Goal: Transaction & Acquisition: Purchase product/service

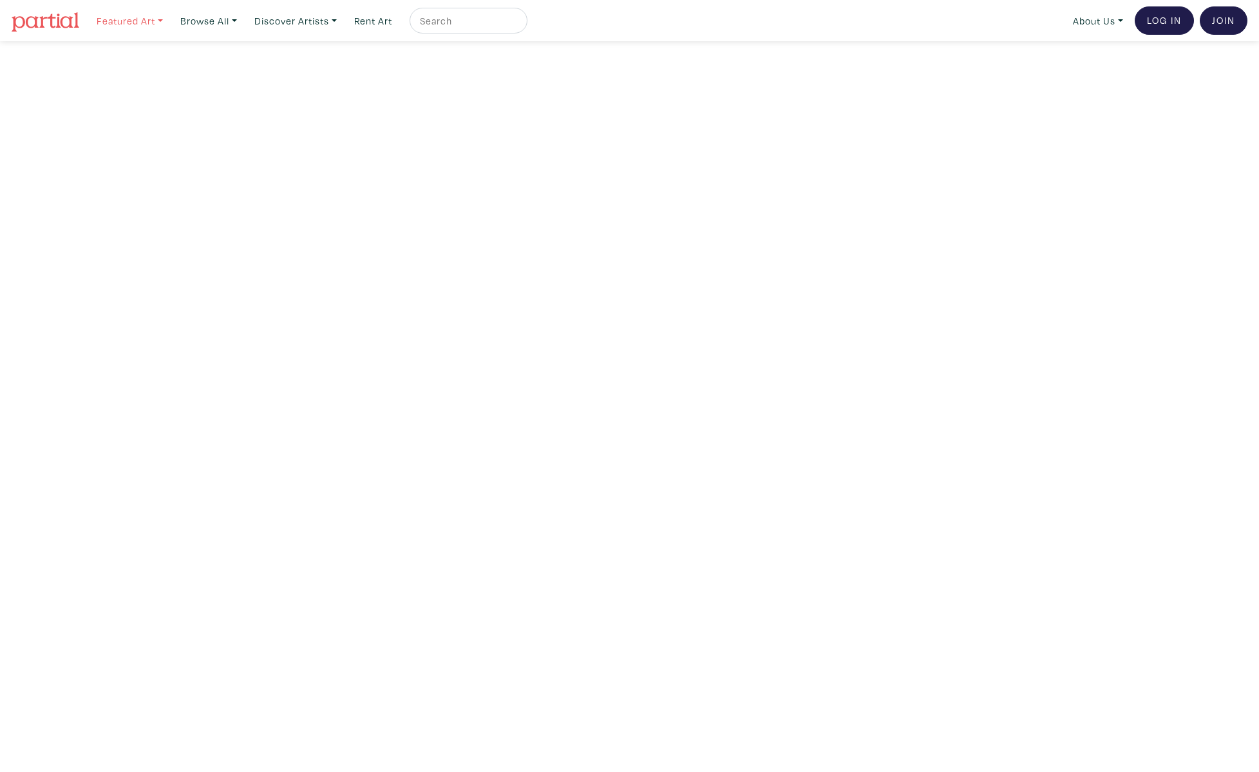
click at [156, 16] on link "Featured Art" at bounding box center [130, 21] width 78 height 26
click at [169, 23] on link "Discover Artists" at bounding box center [130, 21] width 78 height 26
click at [149, 21] on link "Featured Art" at bounding box center [130, 21] width 78 height 26
click at [53, 18] on img at bounding box center [46, 21] width 68 height 19
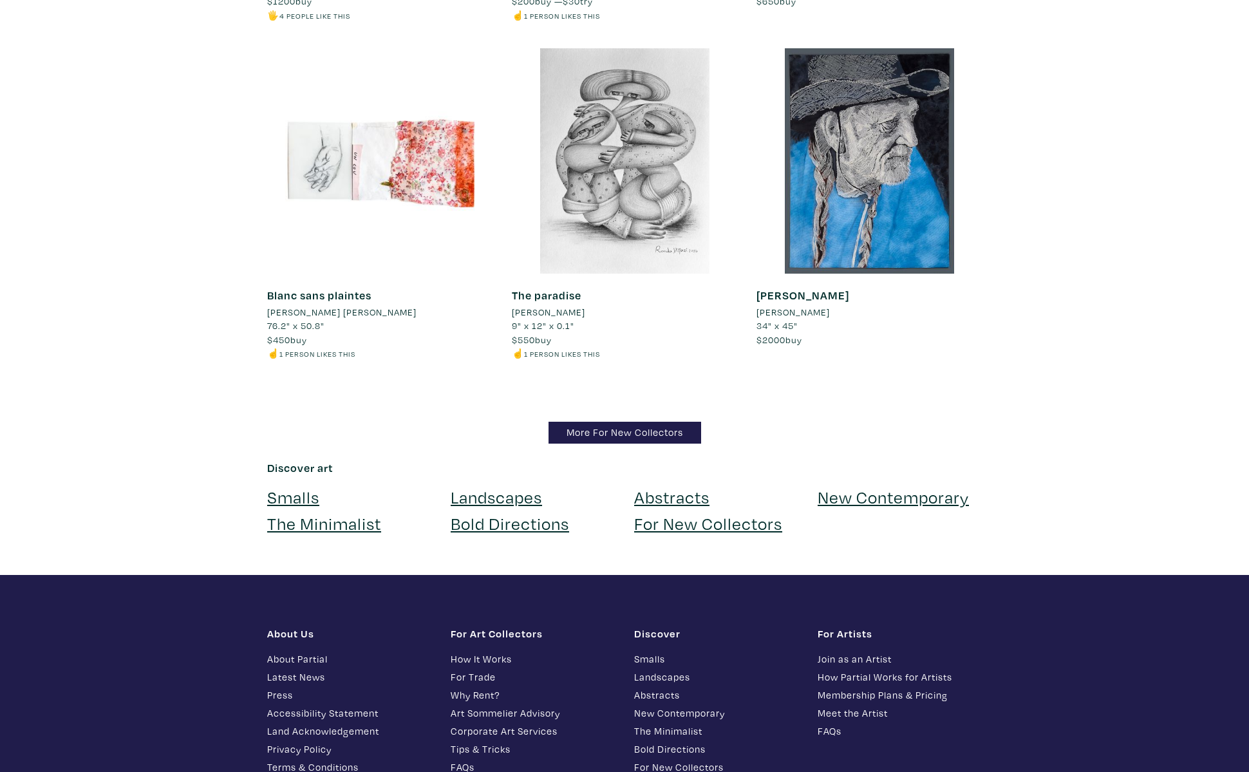
scroll to position [12294, 0]
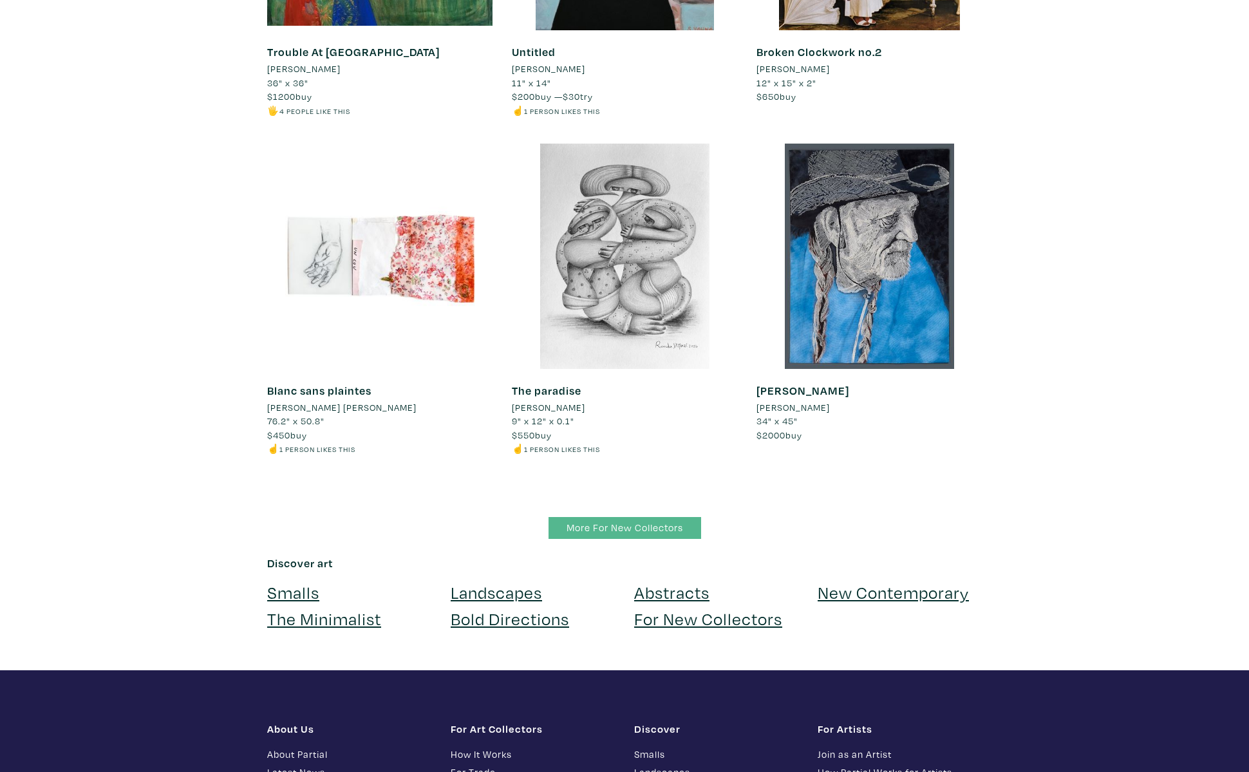
click at [619, 517] on link "More For New Collectors" at bounding box center [625, 528] width 153 height 23
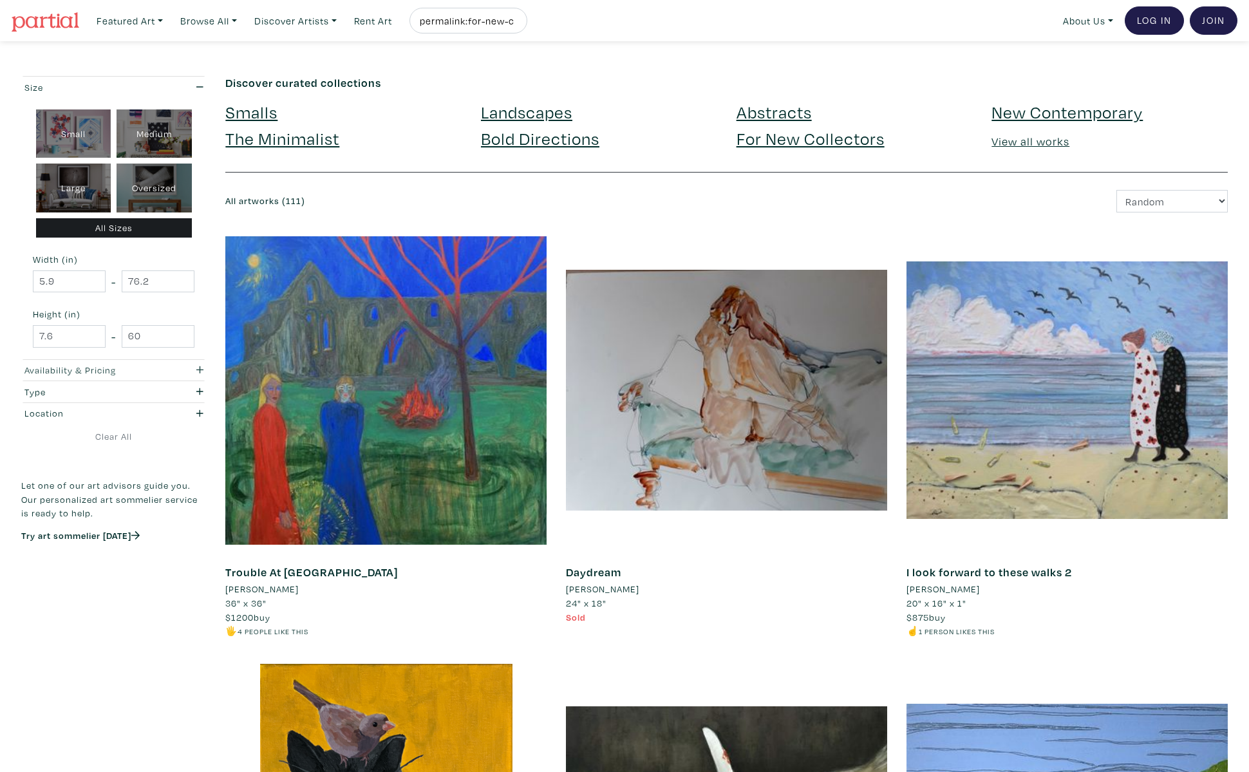
click at [130, 366] on div "Availability & Pricing" at bounding box center [88, 370] width 129 height 14
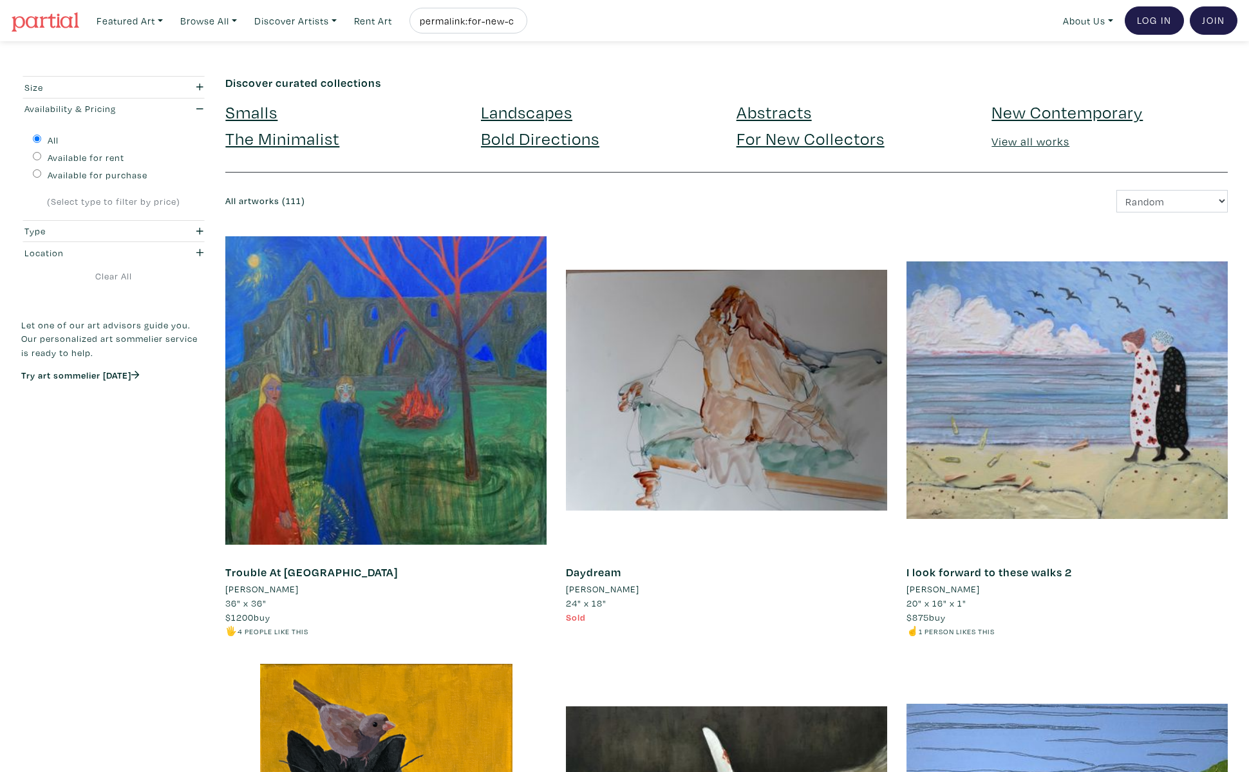
click at [40, 172] on input "Available for purchase" at bounding box center [37, 173] width 8 height 8
radio input "true"
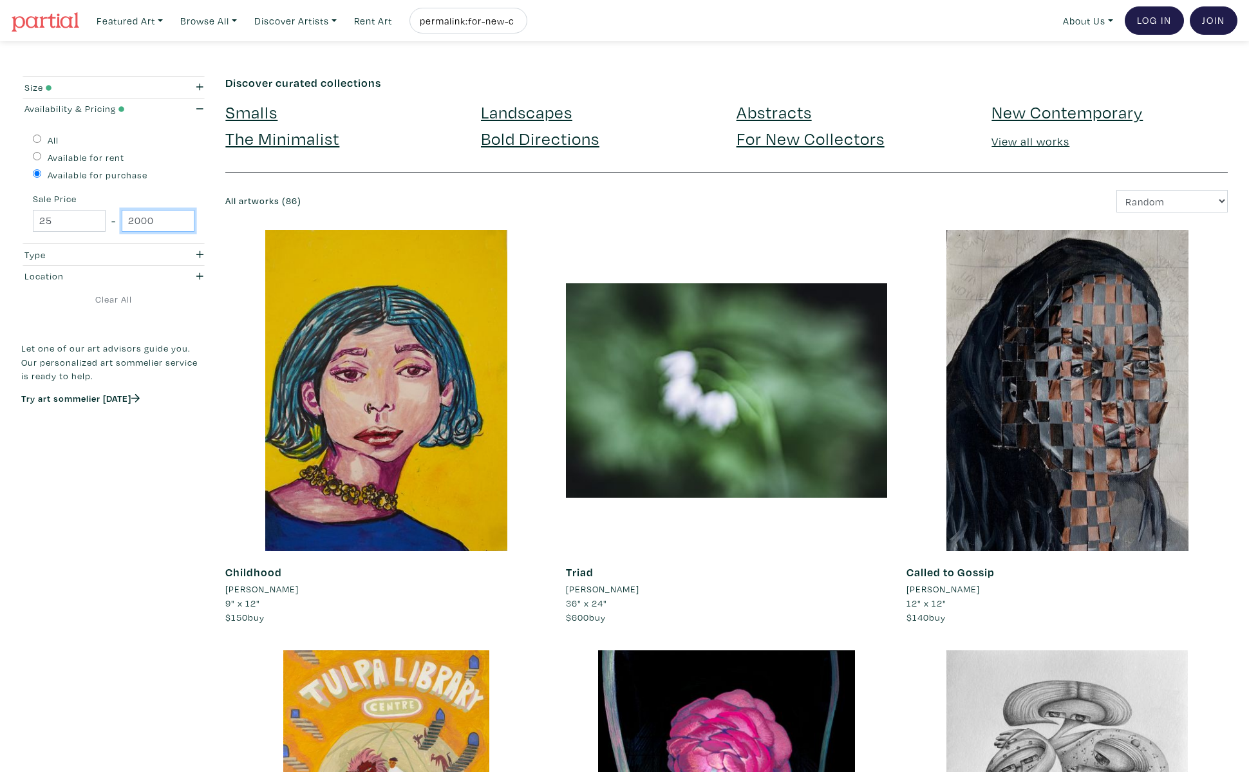
drag, startPoint x: 168, startPoint y: 219, endPoint x: 126, endPoint y: 217, distance: 41.9
click at [126, 217] on input "2000" at bounding box center [158, 221] width 73 height 23
type input "500"
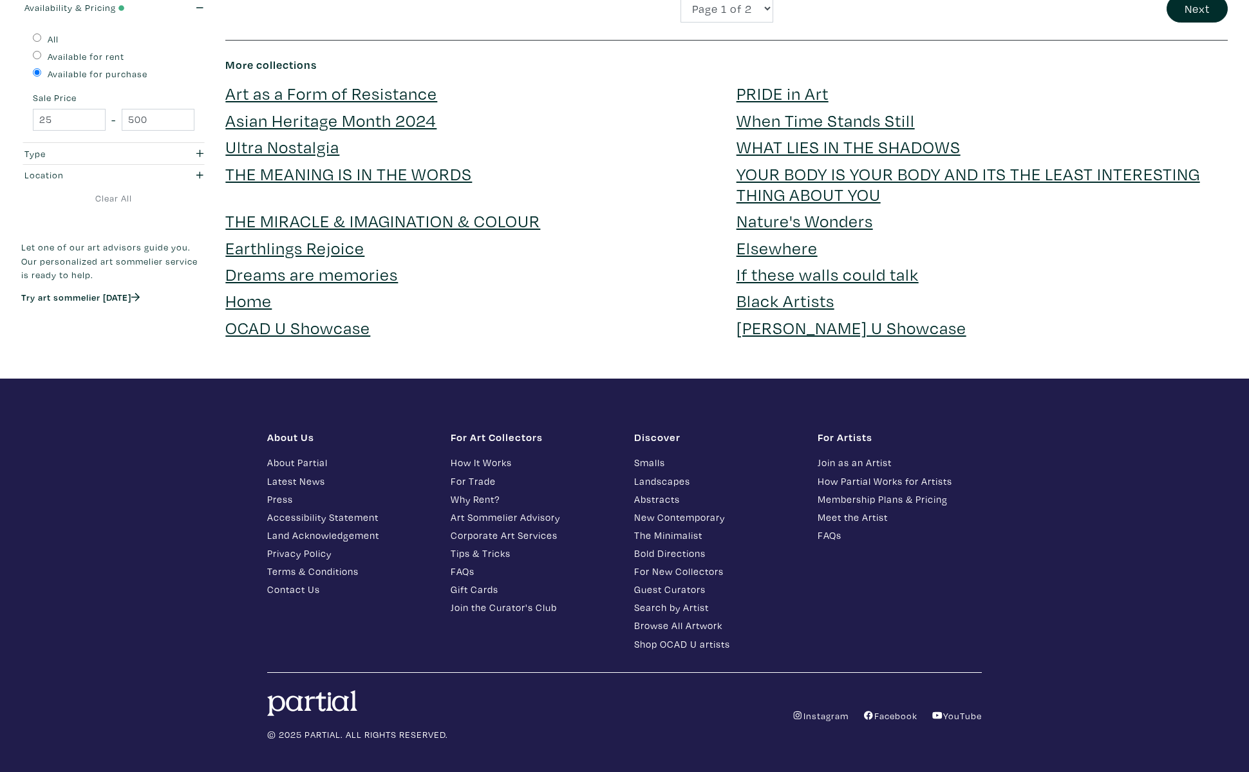
scroll to position [2875, 0]
